Goal: Task Accomplishment & Management: Use online tool/utility

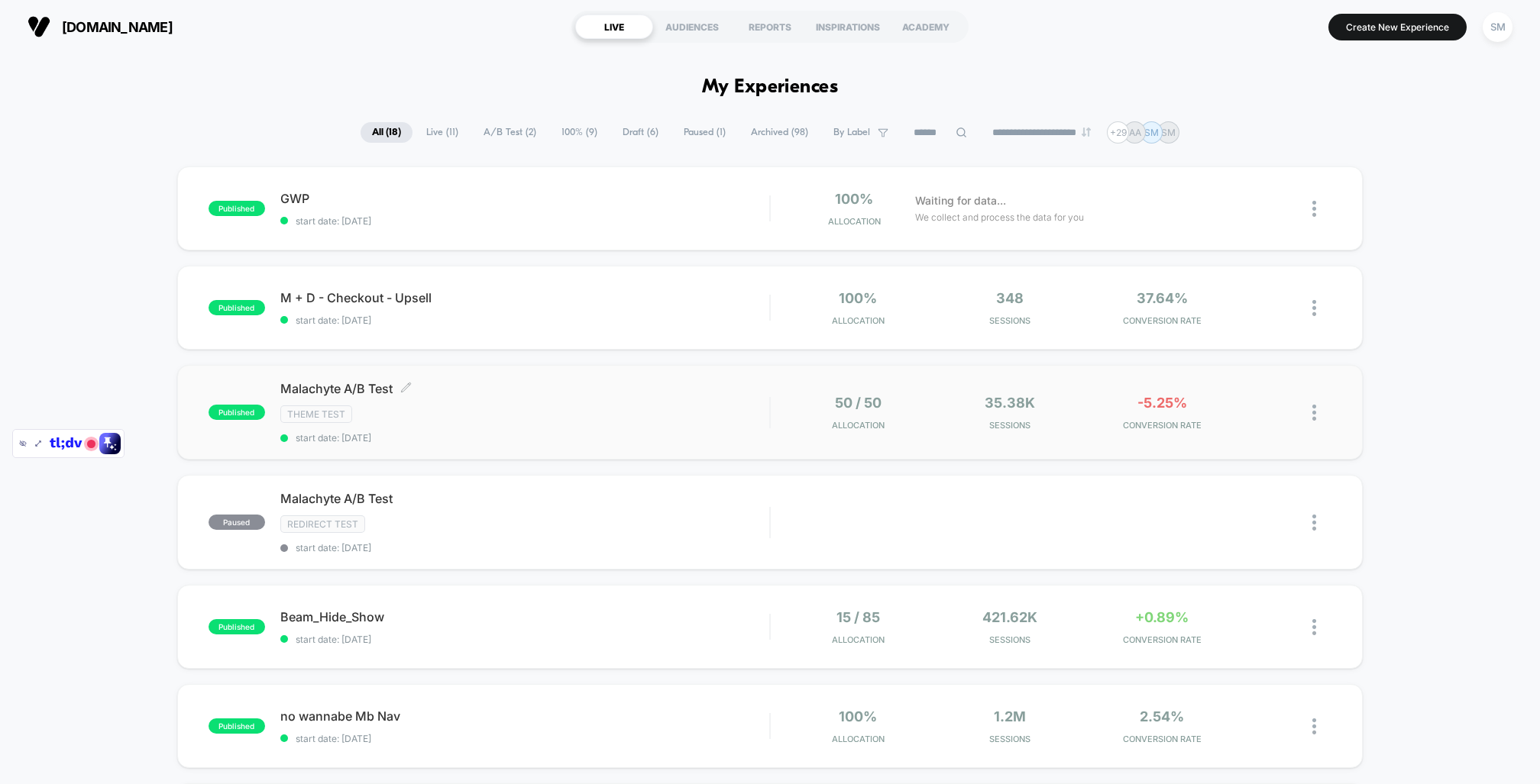
click at [470, 400] on div "Malachyte A/B Test Click to edit experience details Click to edit experience de…" at bounding box center [524, 412] width 489 height 63
